Goal: Transaction & Acquisition: Purchase product/service

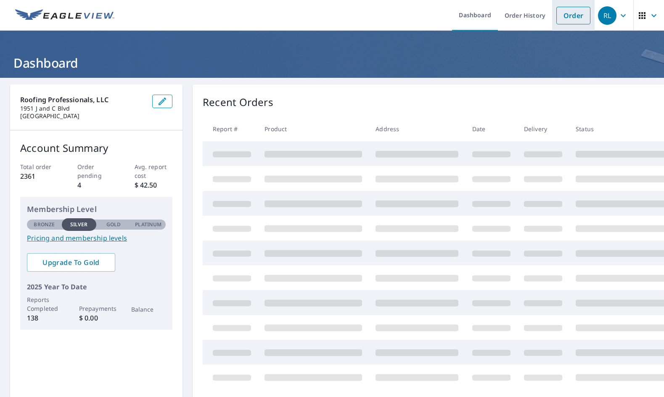
click at [563, 17] on link "Order" at bounding box center [573, 16] width 34 height 18
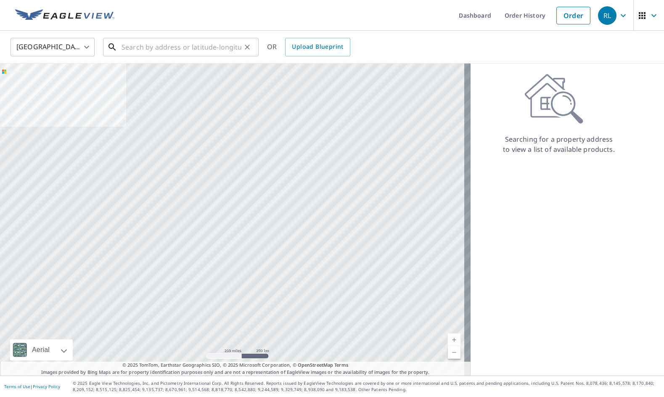
click at [147, 44] on input "text" at bounding box center [181, 47] width 120 height 24
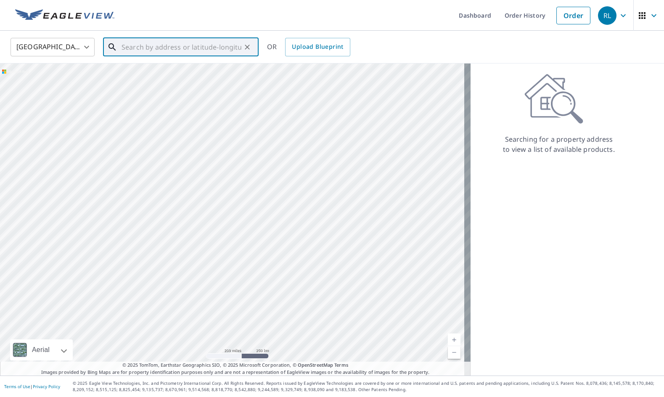
paste input "[STREET_ADDRESS][PERSON_NAME][PERSON_NAME]"
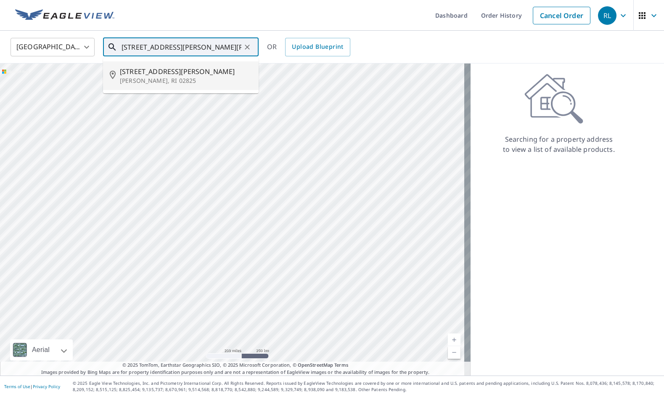
click at [177, 76] on p "[PERSON_NAME], RI 02825" at bounding box center [186, 80] width 132 height 8
type input "[STREET_ADDRESS][PERSON_NAME][PERSON_NAME]"
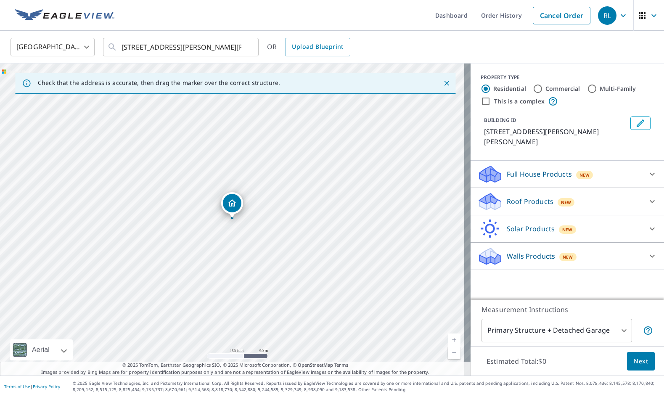
click at [512, 200] on div "Roof Products New" at bounding box center [559, 202] width 165 height 20
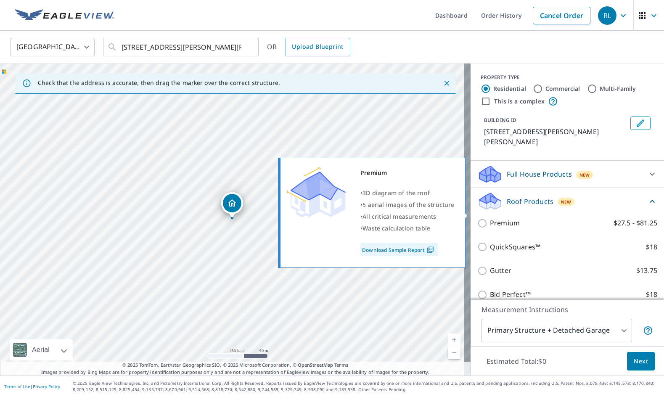
click at [522, 218] on label "Premium $27.5 - $81.25" at bounding box center [573, 223] width 167 height 11
click at [490, 218] on input "Premium $27.5 - $81.25" at bounding box center [483, 223] width 13 height 10
checkbox input "true"
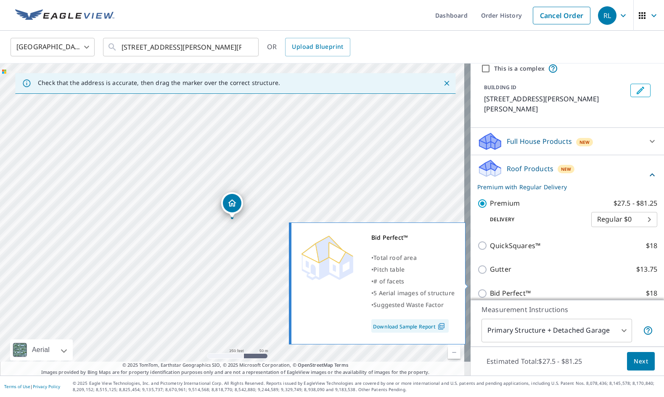
scroll to position [84, 0]
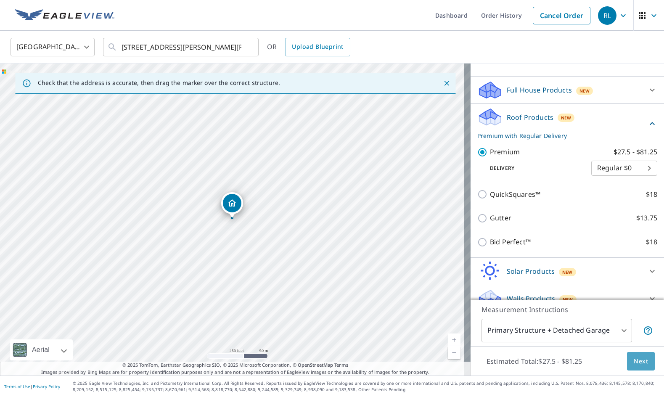
click at [629, 370] on button "Next" at bounding box center [641, 361] width 28 height 19
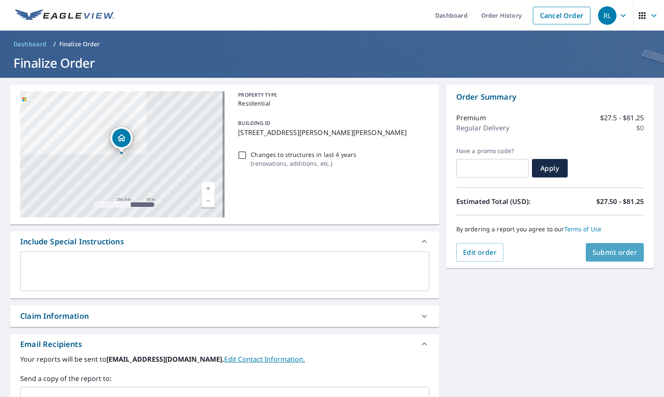
click at [610, 258] on button "Submit order" at bounding box center [614, 252] width 58 height 18
checkbox input "true"
